Goal: Navigation & Orientation: Find specific page/section

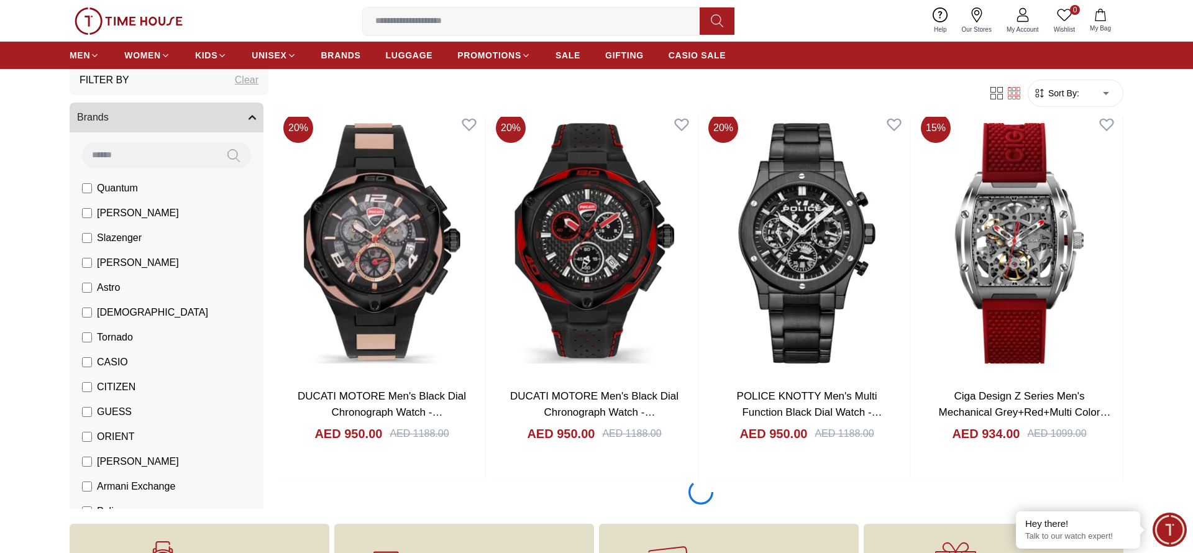
scroll to position [2081, 0]
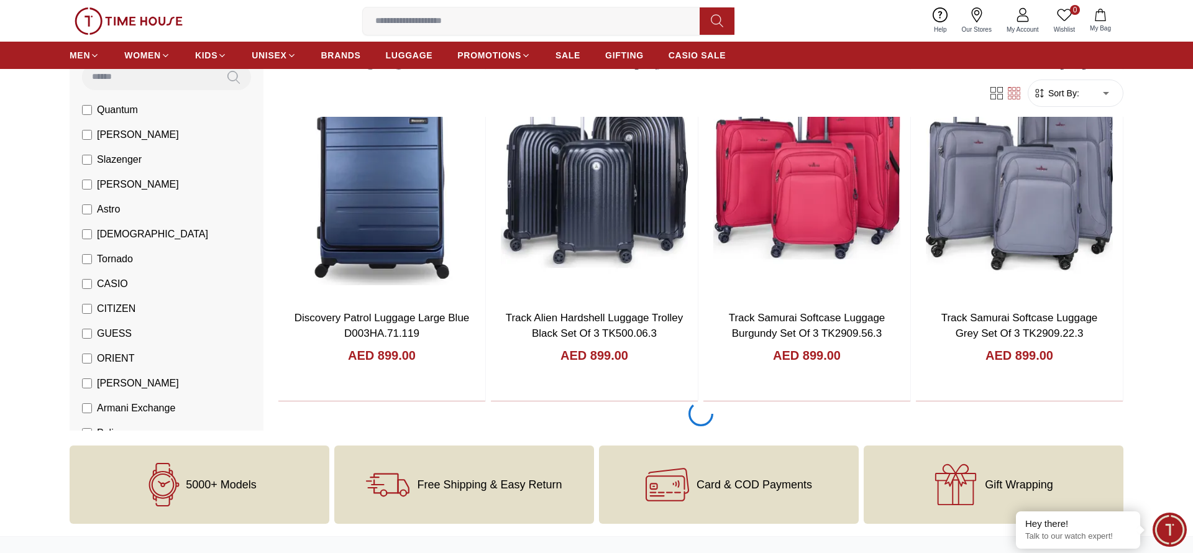
scroll to position [4008, 0]
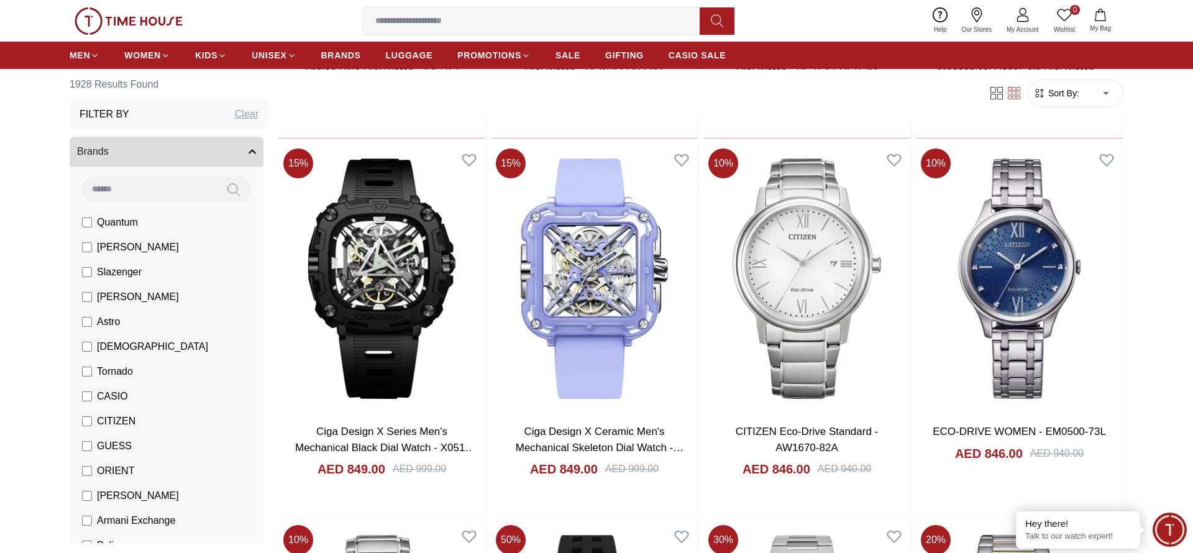
scroll to position [7863, 0]
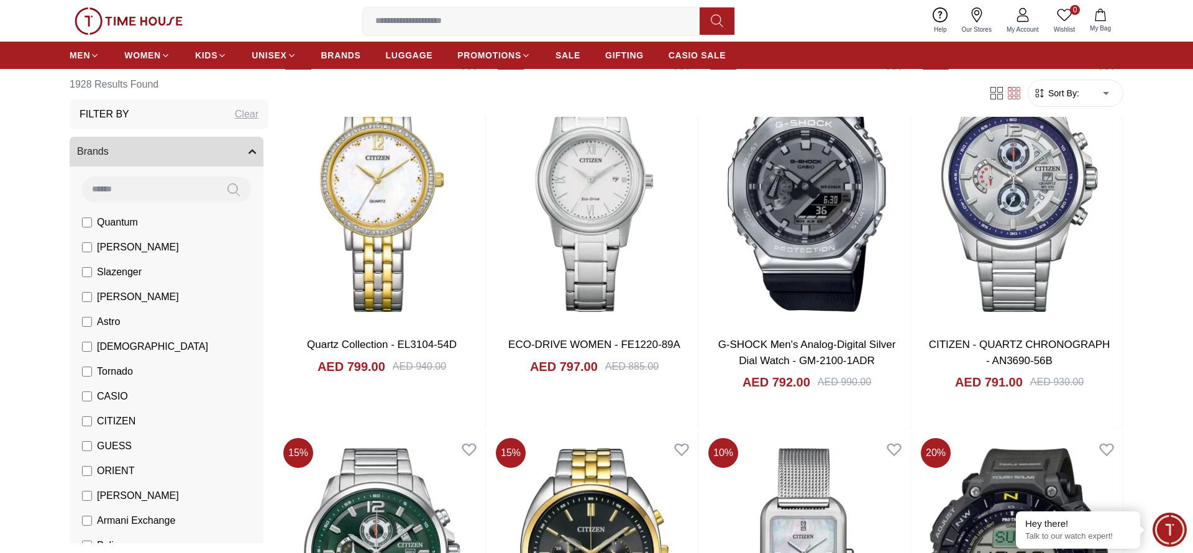
scroll to position [11718, 0]
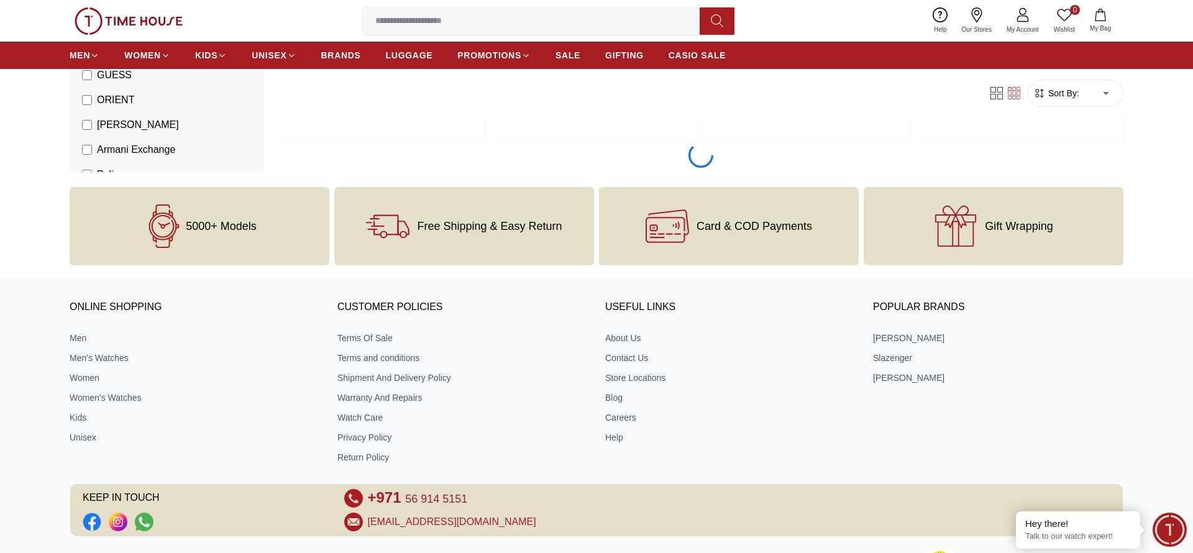
scroll to position [15572, 0]
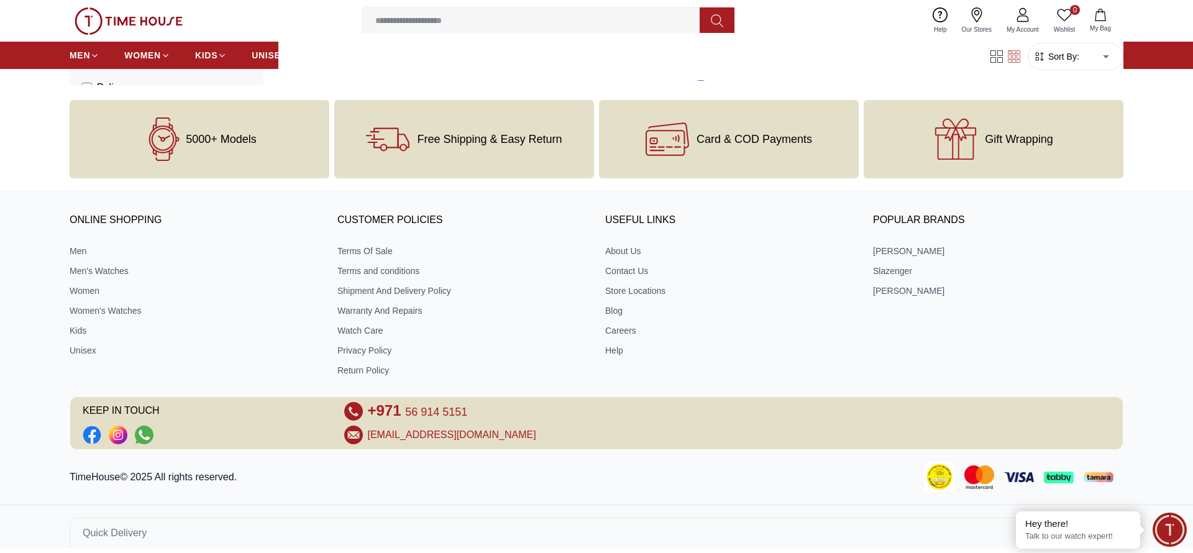
scroll to position [19427, 0]
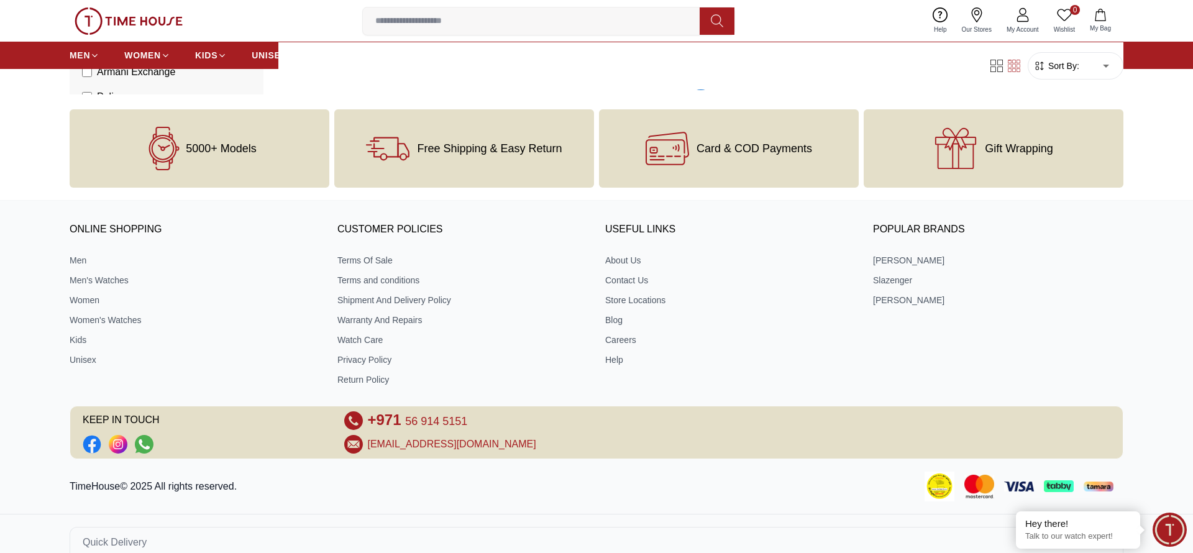
scroll to position [23282, 0]
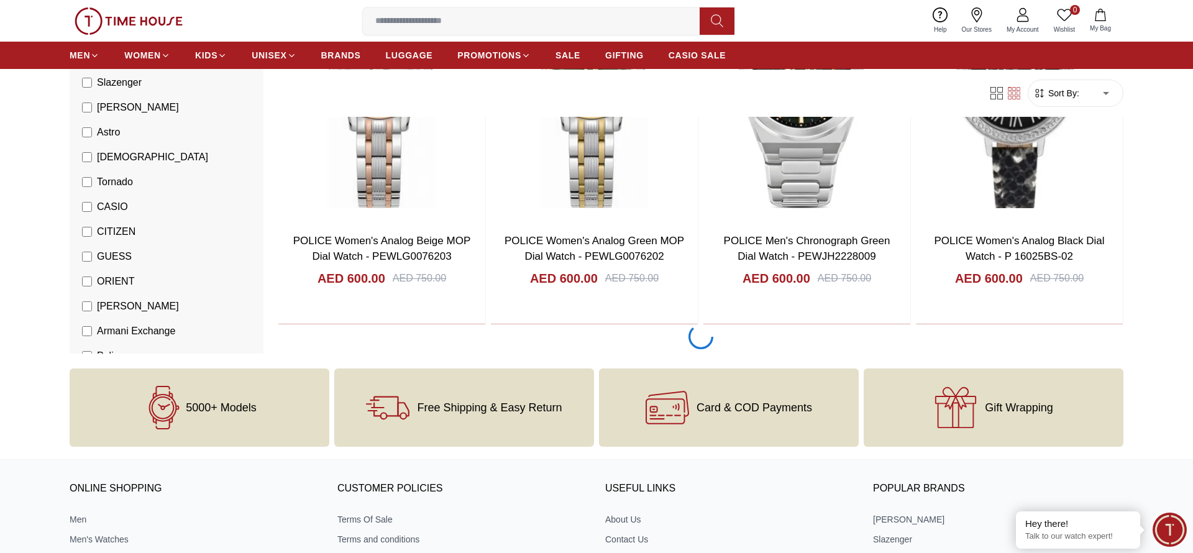
scroll to position [27137, 0]
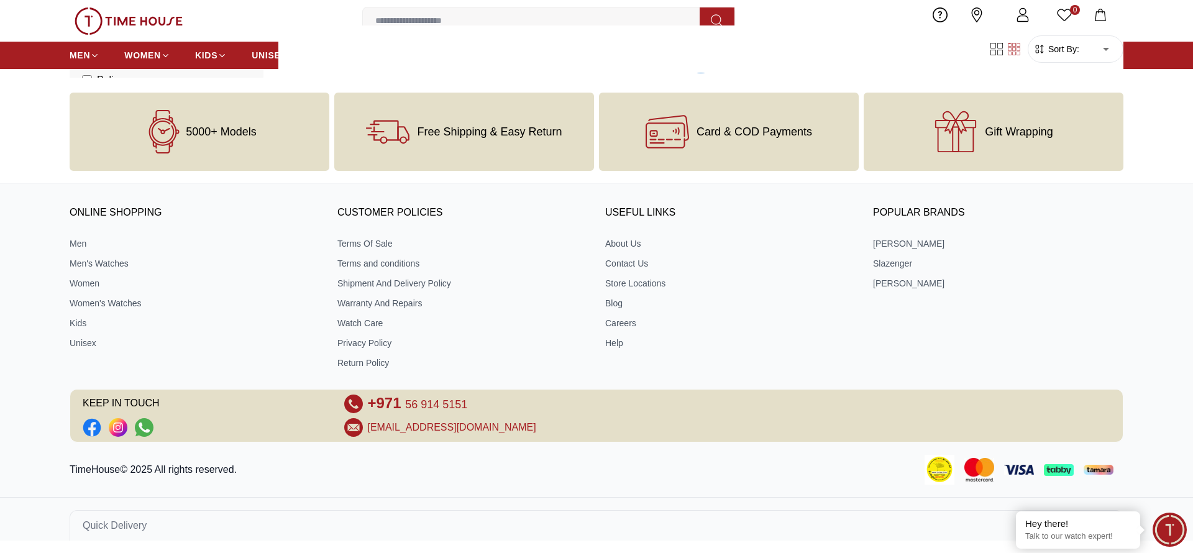
scroll to position [29065, 0]
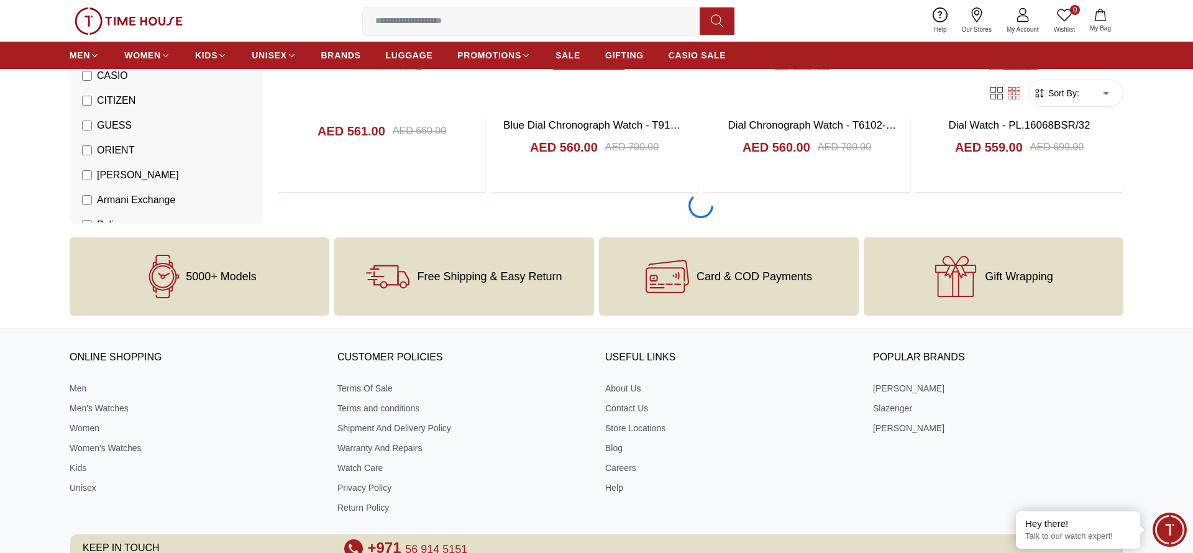
scroll to position [32919, 0]
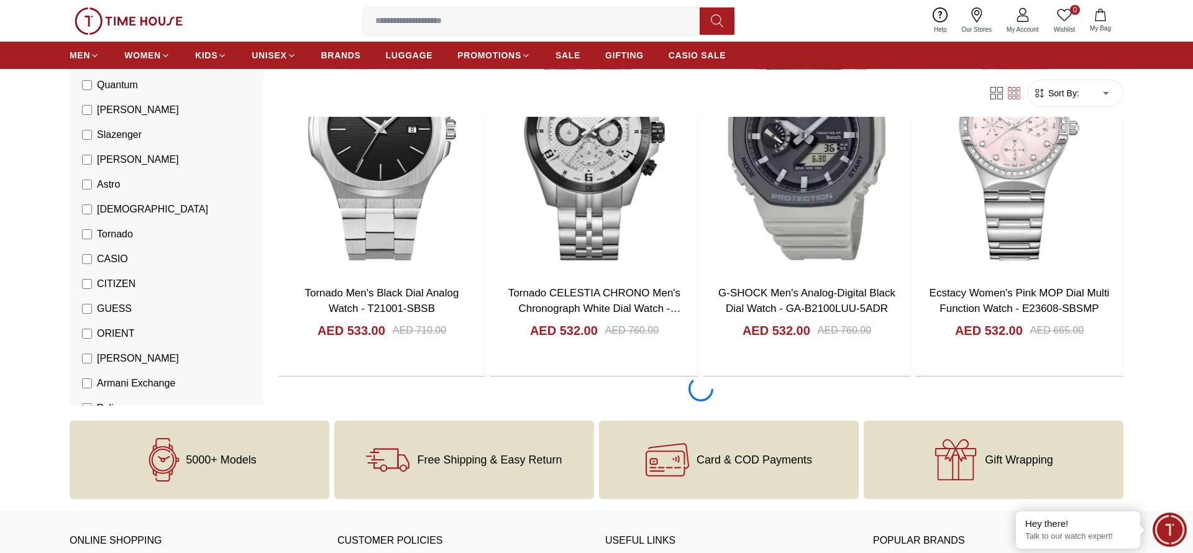
scroll to position [36774, 0]
